Goal: Check status: Check status

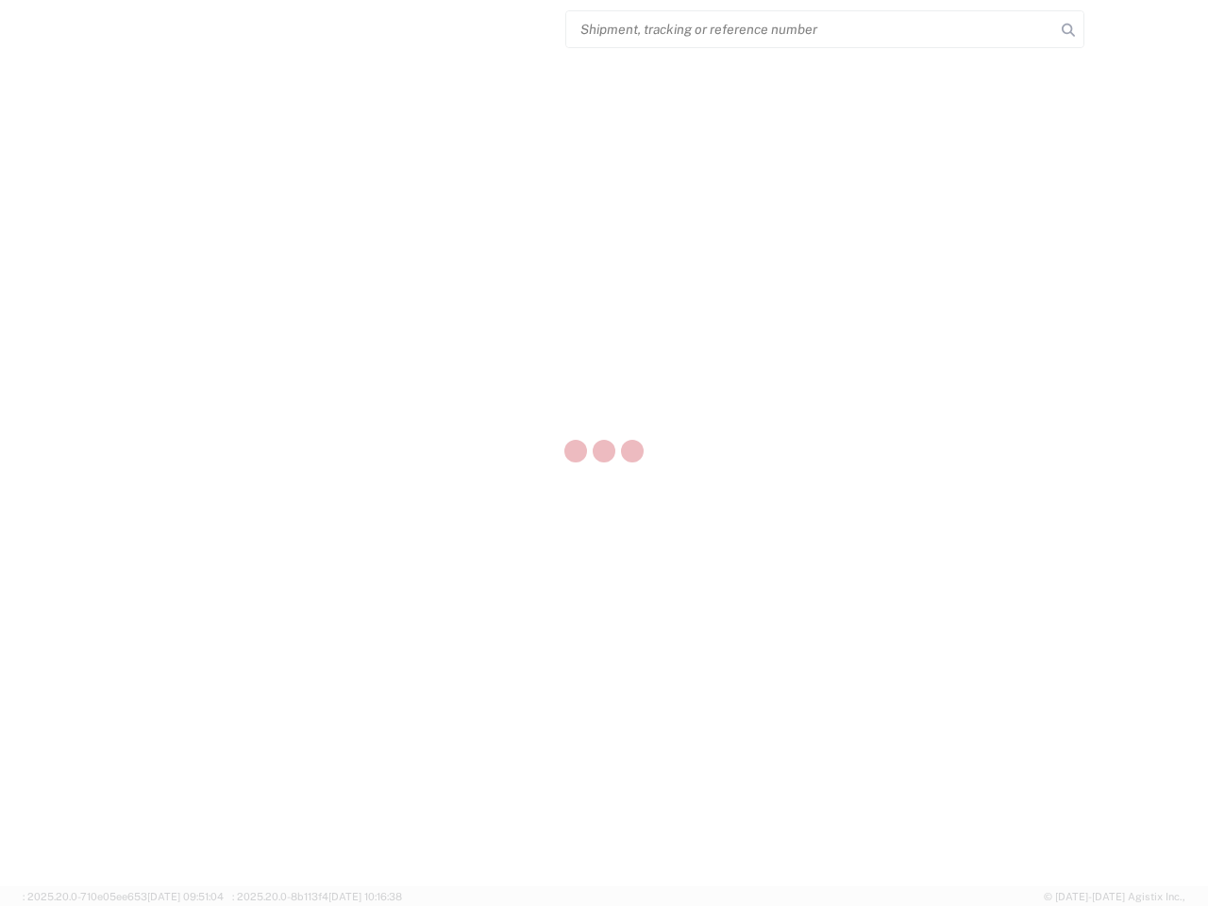
select select "US"
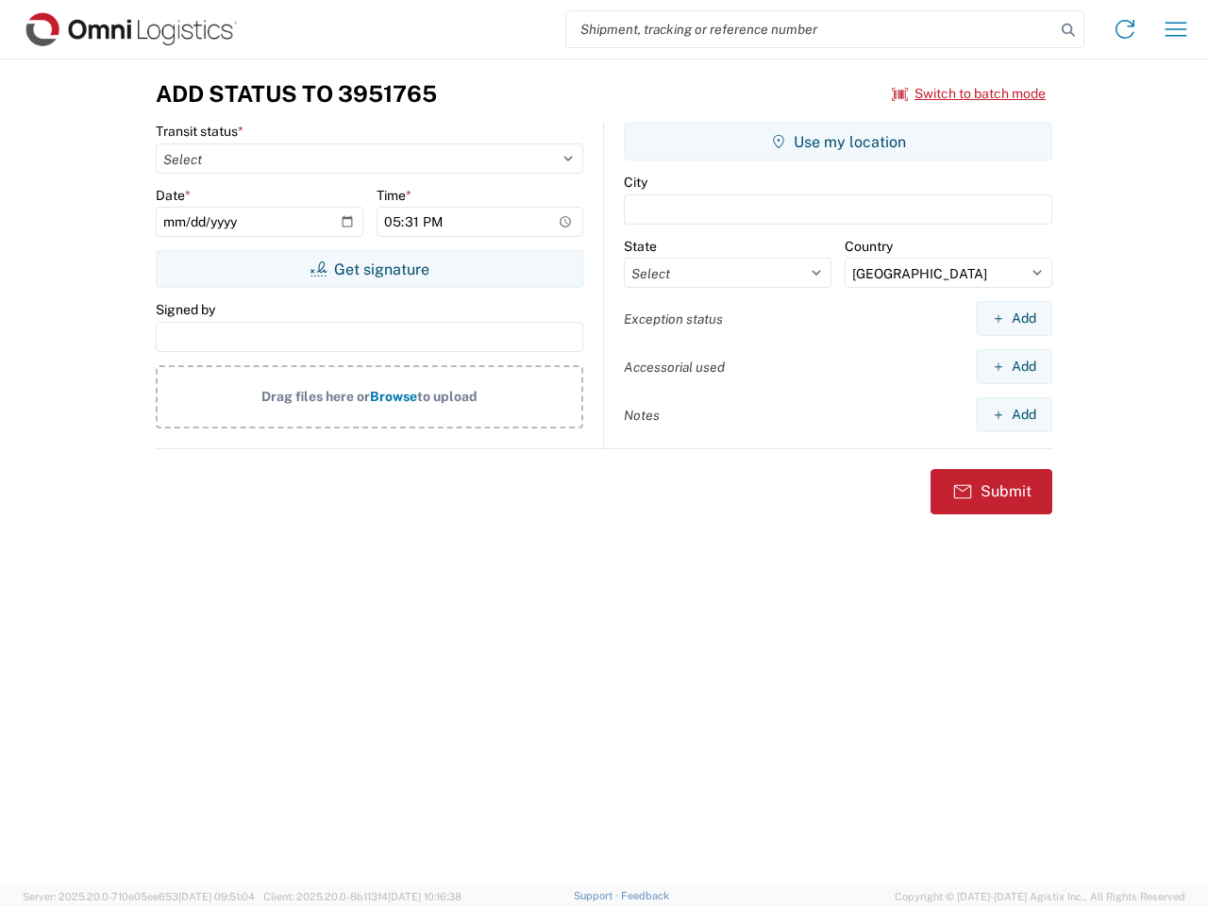
click at [811, 29] on input "search" at bounding box center [810, 29] width 489 height 36
click at [1068, 30] on icon at bounding box center [1068, 30] width 26 height 26
click at [1125, 29] on icon at bounding box center [1125, 29] width 30 height 30
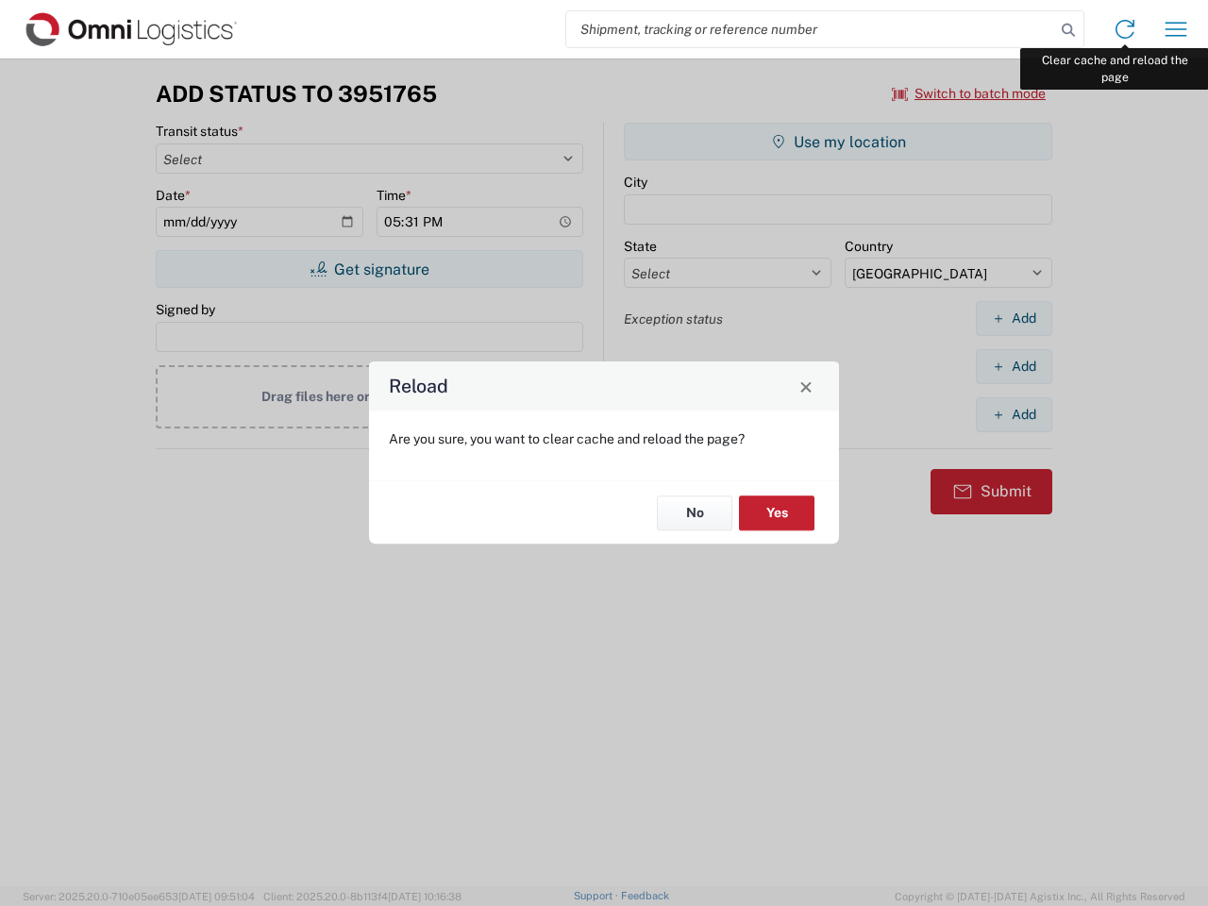
click at [1176, 29] on div "Reload Are you sure, you want to clear cache and reload the page? No Yes" at bounding box center [604, 453] width 1208 height 906
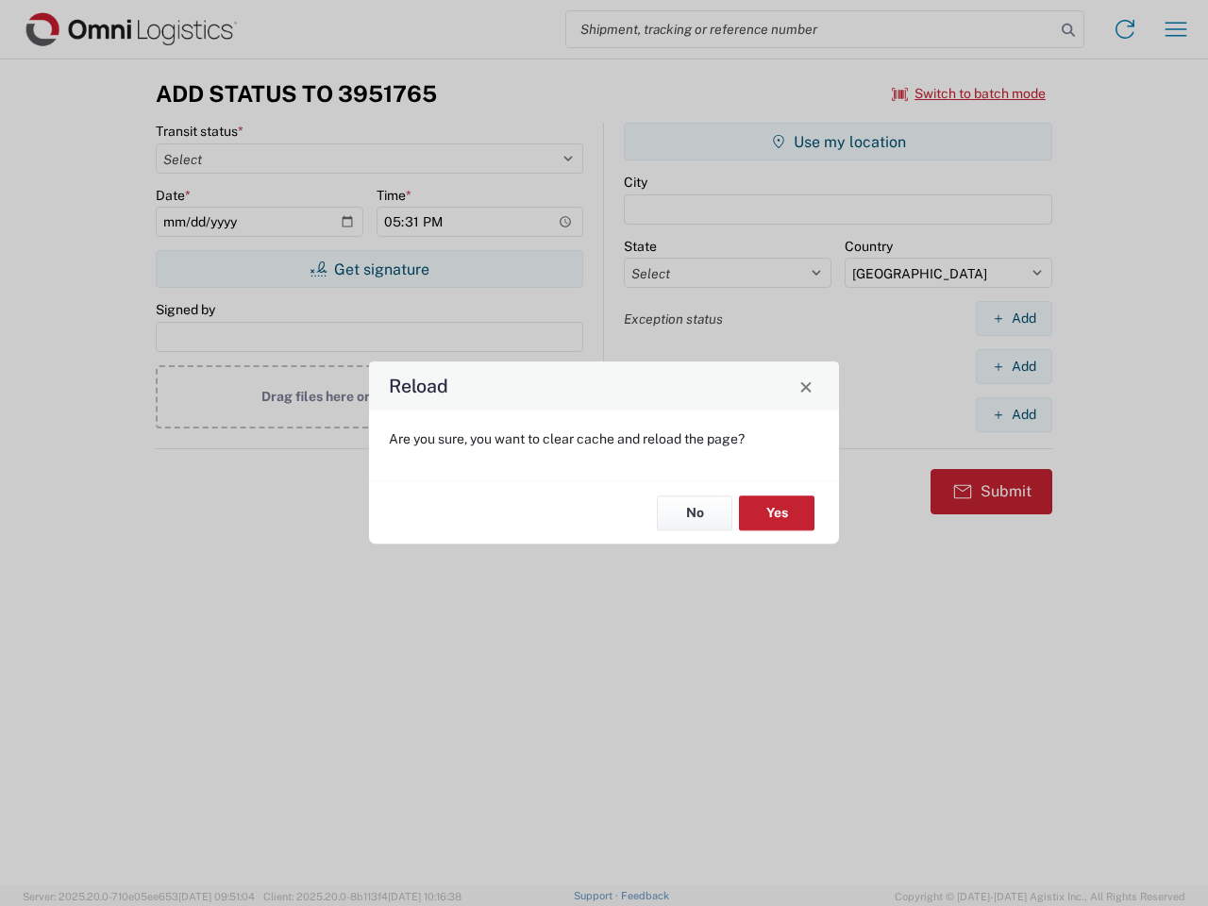
click at [969, 93] on div "Reload Are you sure, you want to clear cache and reload the page? No Yes" at bounding box center [604, 453] width 1208 height 906
click at [369, 269] on div "Reload Are you sure, you want to clear cache and reload the page? No Yes" at bounding box center [604, 453] width 1208 height 906
click at [838, 142] on div "Reload Are you sure, you want to clear cache and reload the page? No Yes" at bounding box center [604, 453] width 1208 height 906
click at [1013, 318] on div "Reload Are you sure, you want to clear cache and reload the page? No Yes" at bounding box center [604, 453] width 1208 height 906
click at [1013, 366] on div "Reload Are you sure, you want to clear cache and reload the page? No Yes" at bounding box center [604, 453] width 1208 height 906
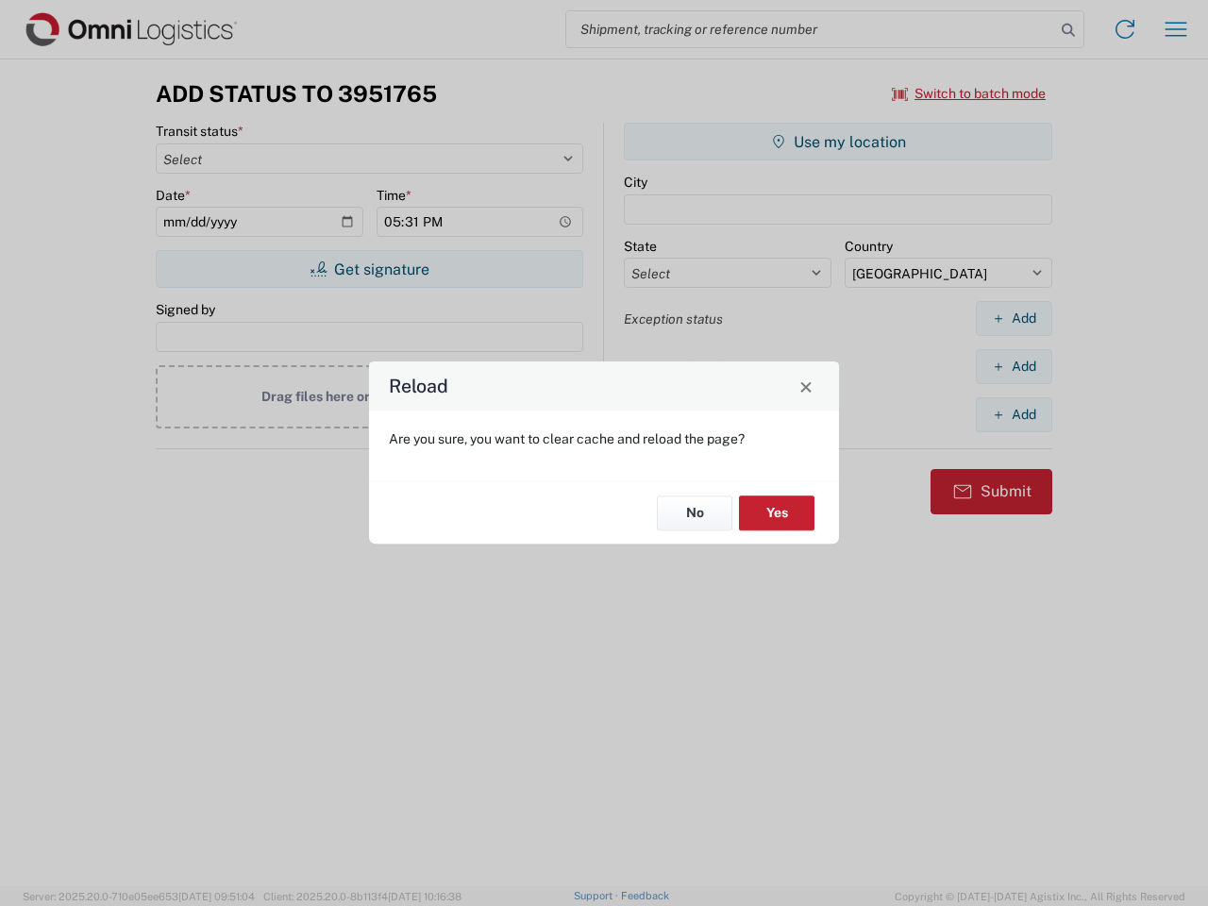
click at [1013, 414] on div "Reload Are you sure, you want to clear cache and reload the page? No Yes" at bounding box center [604, 453] width 1208 height 906
